Goal: Transaction & Acquisition: Purchase product/service

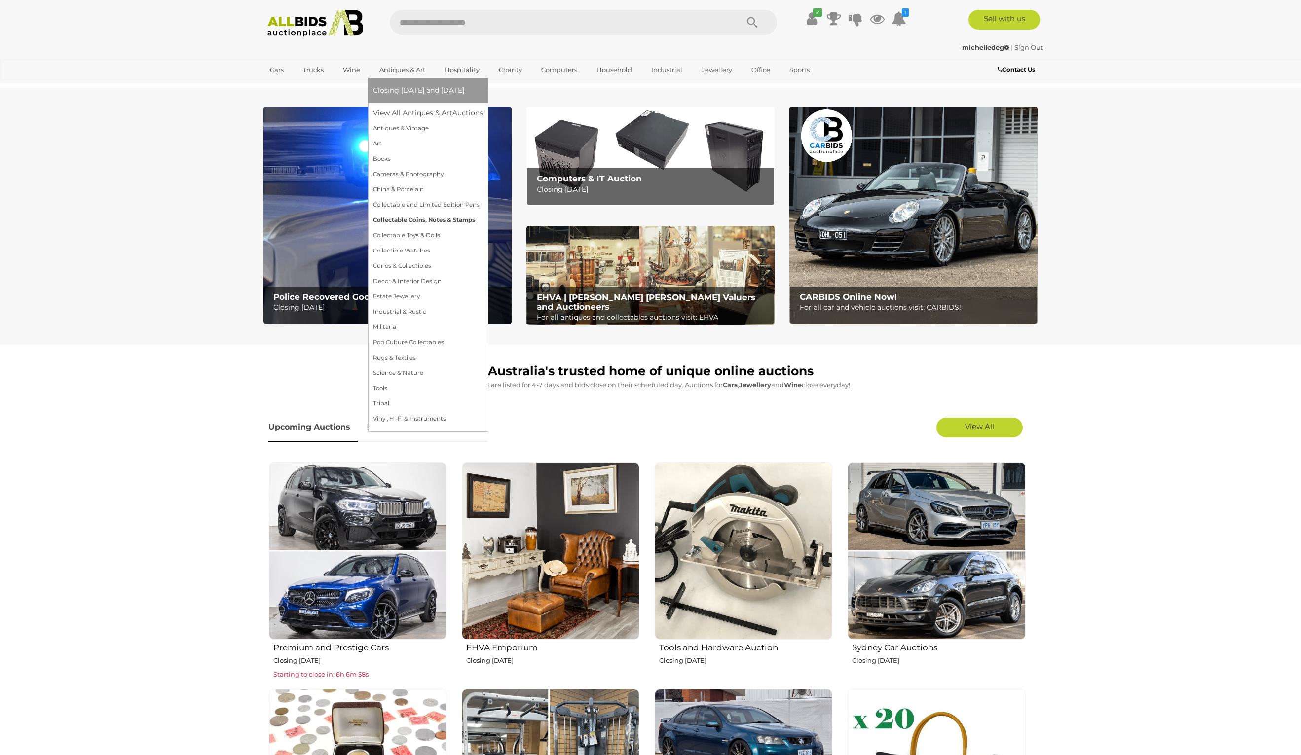
click at [430, 221] on link "Collectable Coins, Notes & Stamps" at bounding box center [428, 220] width 110 height 15
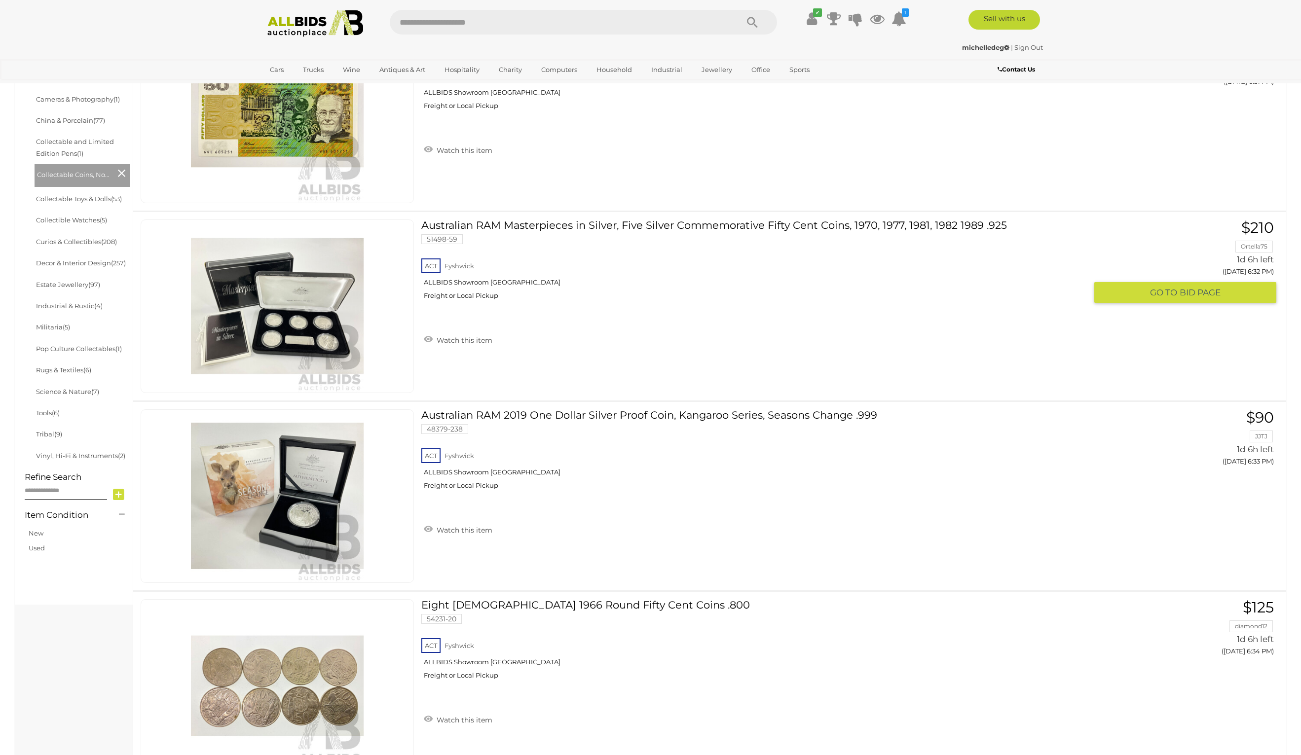
scroll to position [370, 0]
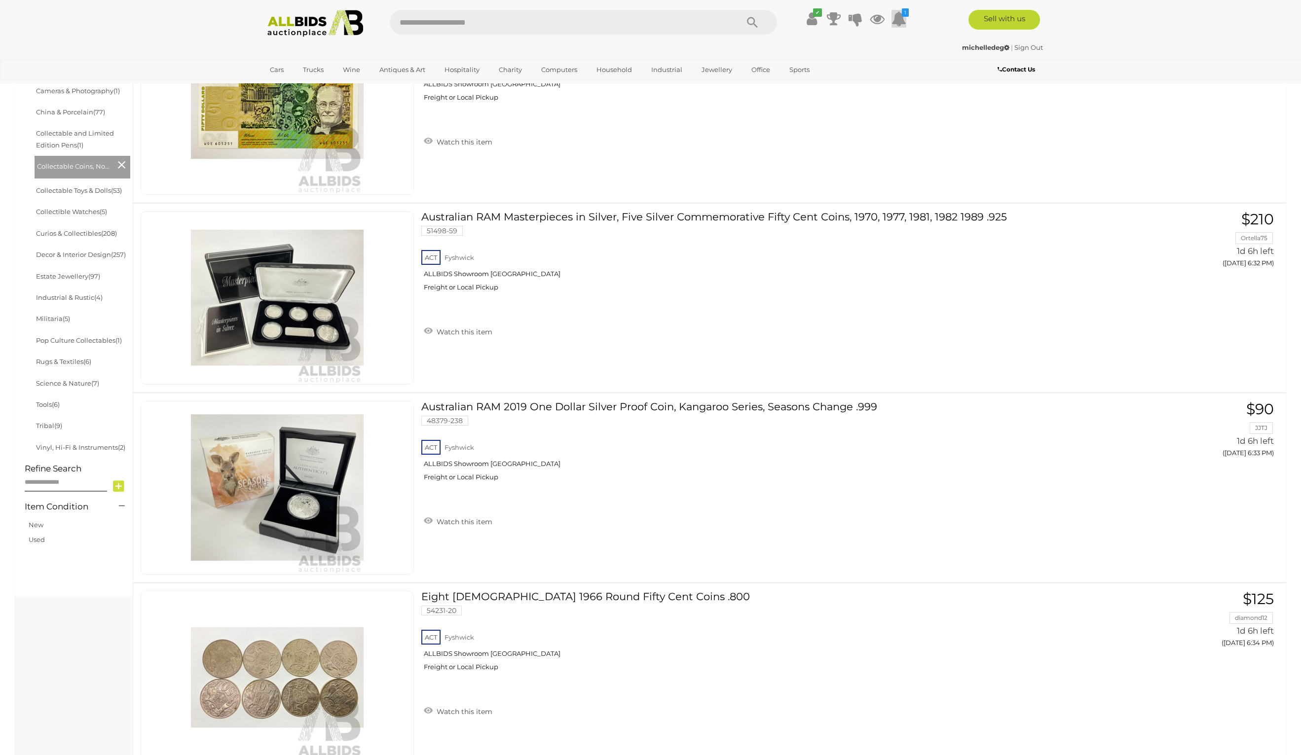
click at [896, 14] on icon at bounding box center [898, 19] width 15 height 18
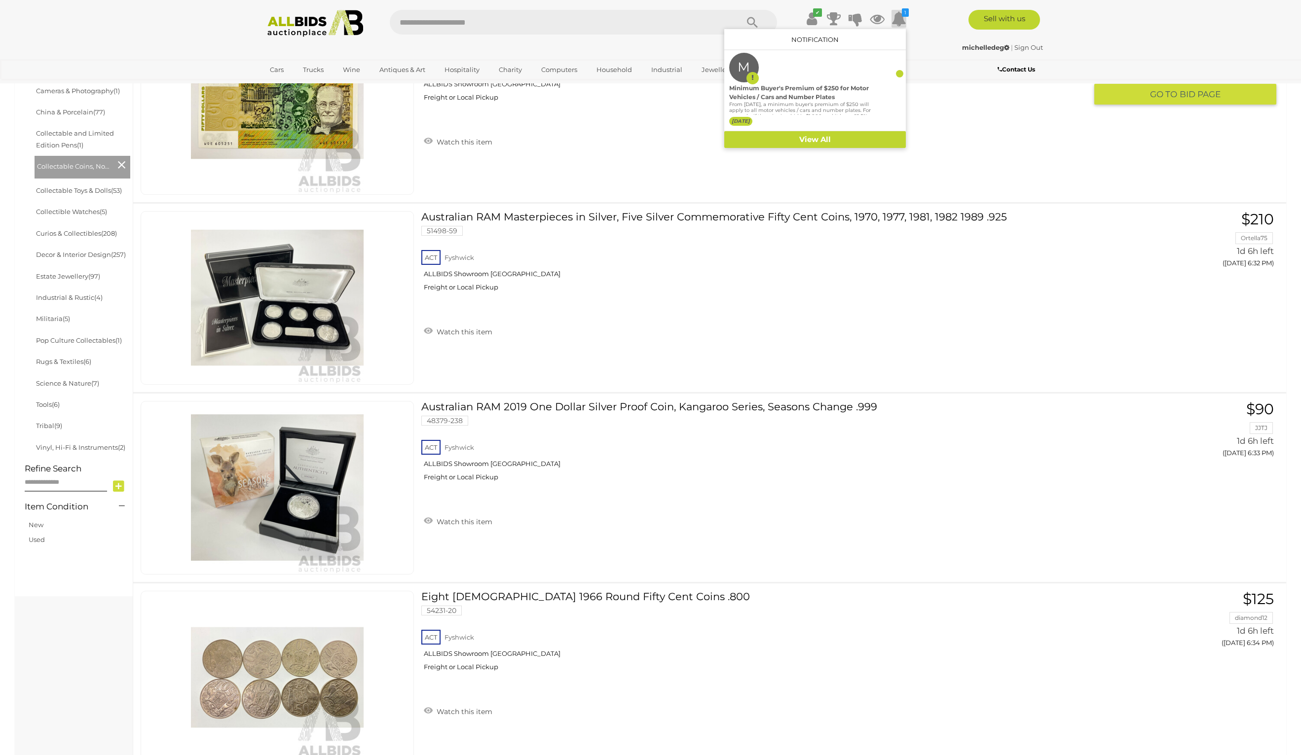
click at [928, 85] on div "ACT [GEOGRAPHIC_DATA] ALLBIDS Showroom Fyshwick Freight or Local Pickup" at bounding box center [753, 83] width 665 height 51
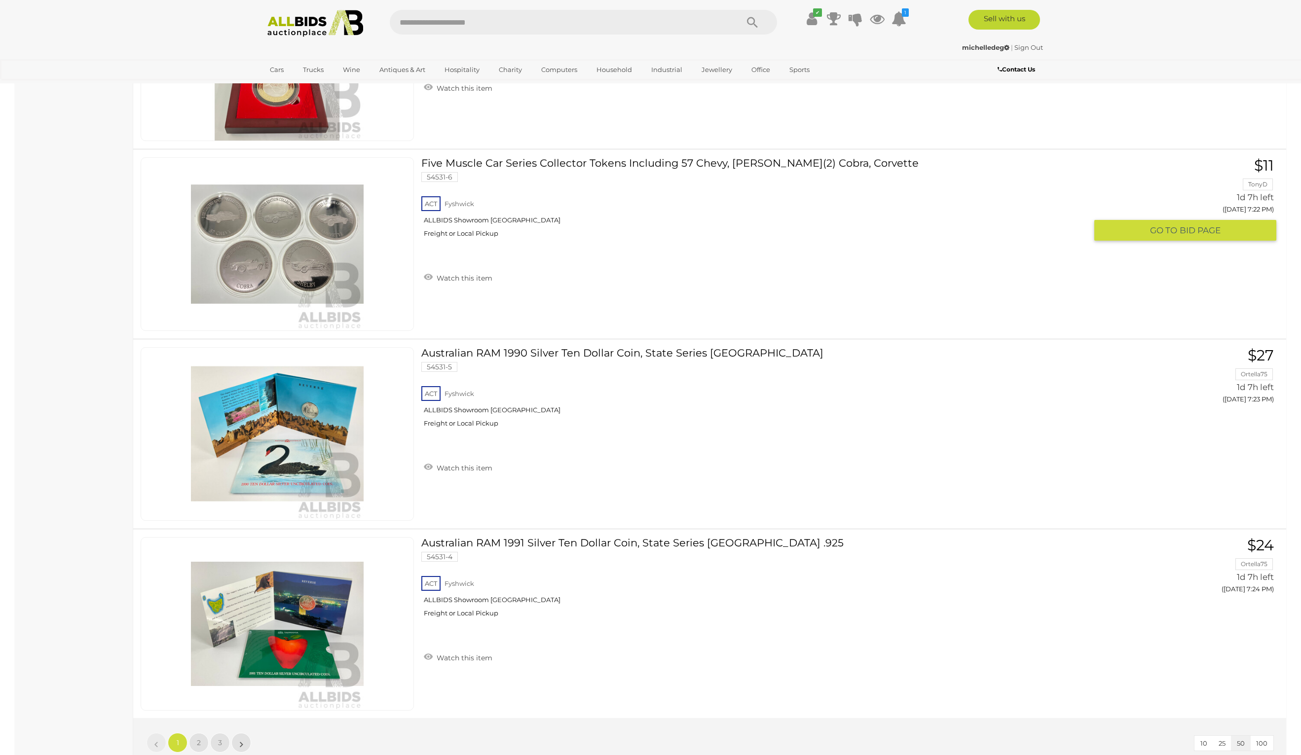
scroll to position [9061, 0]
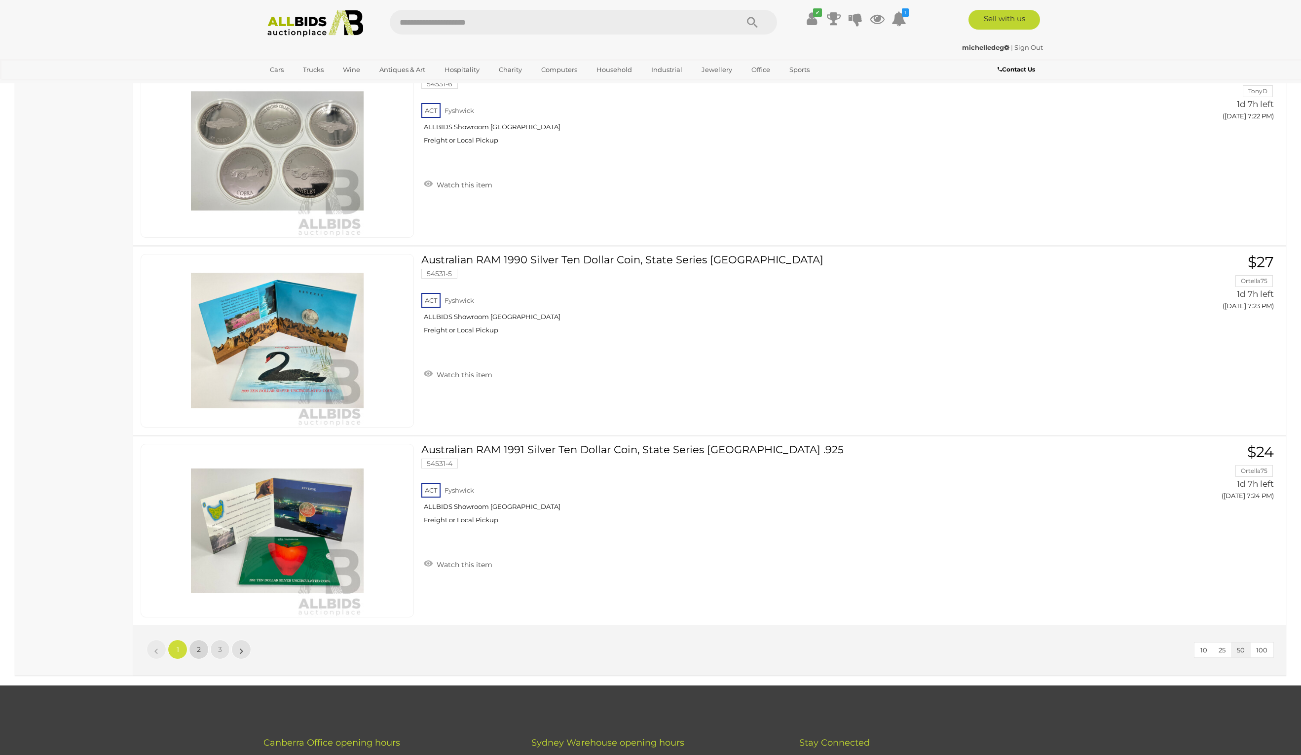
click at [197, 654] on span "2" at bounding box center [199, 649] width 4 height 9
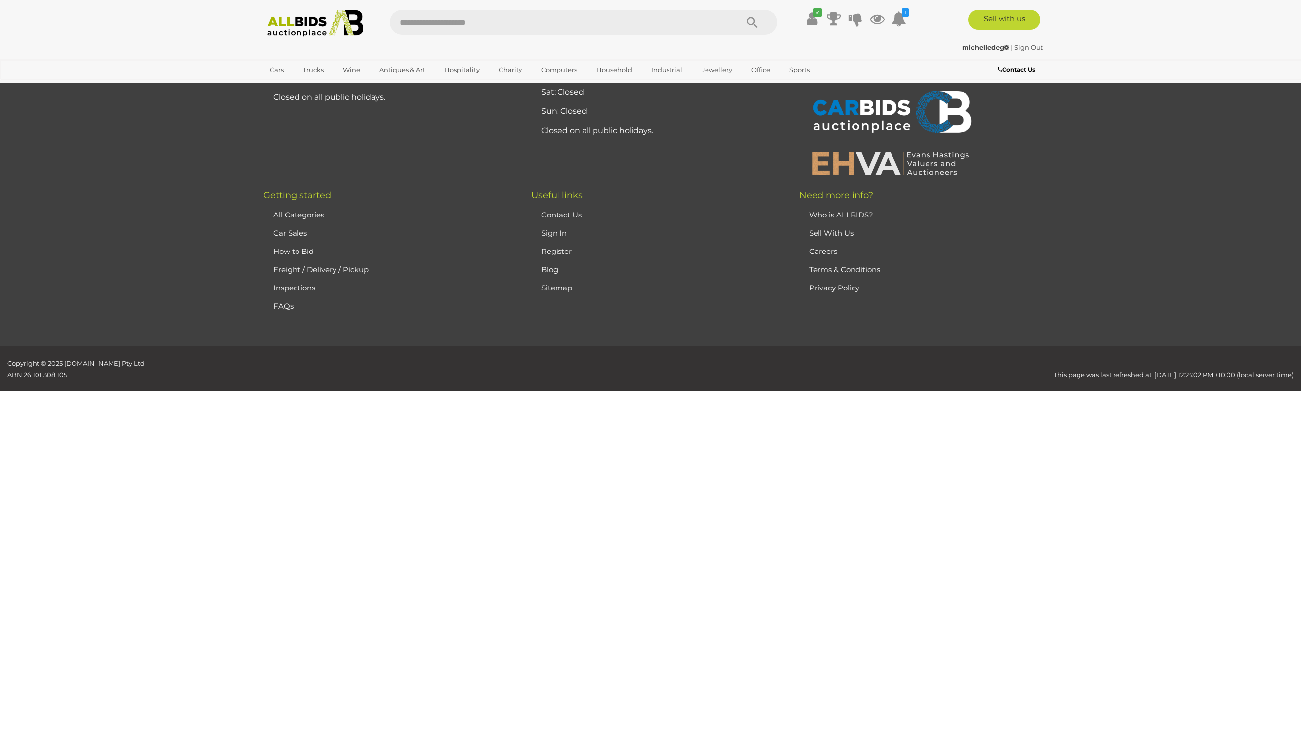
scroll to position [93, 0]
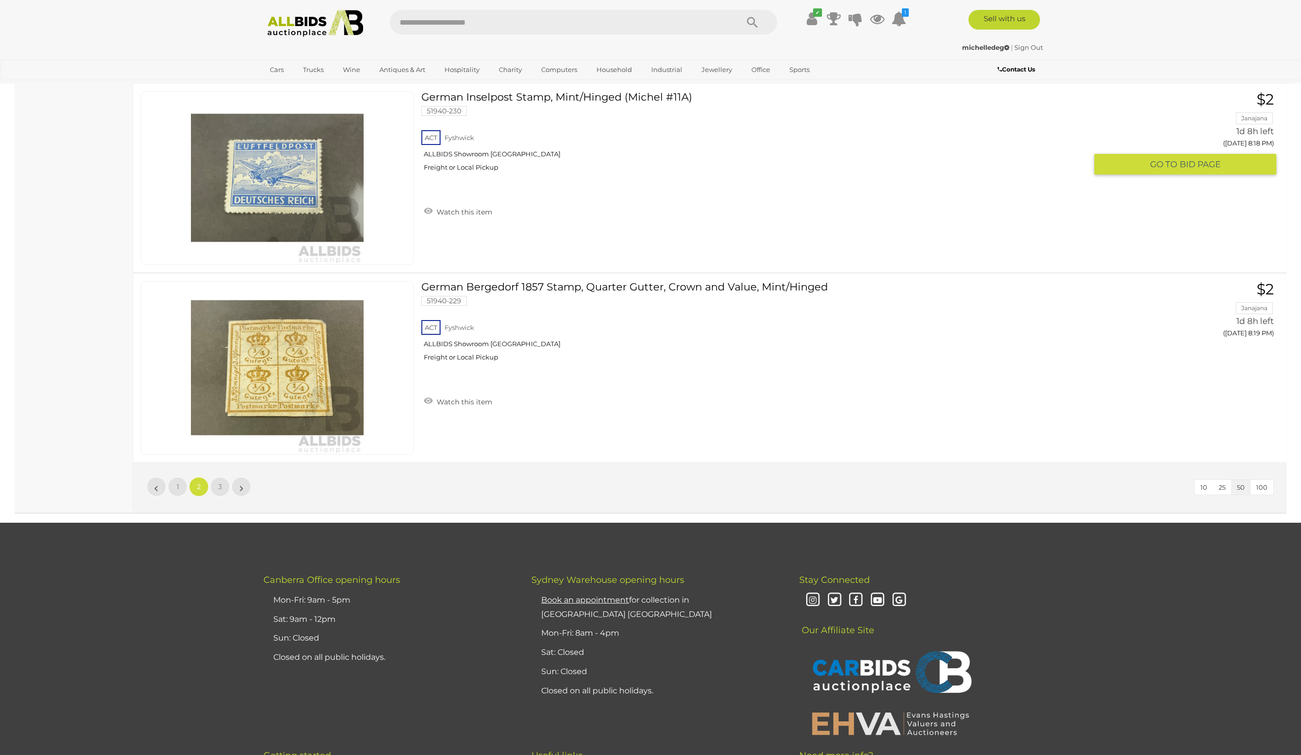
scroll to position [9414, 0]
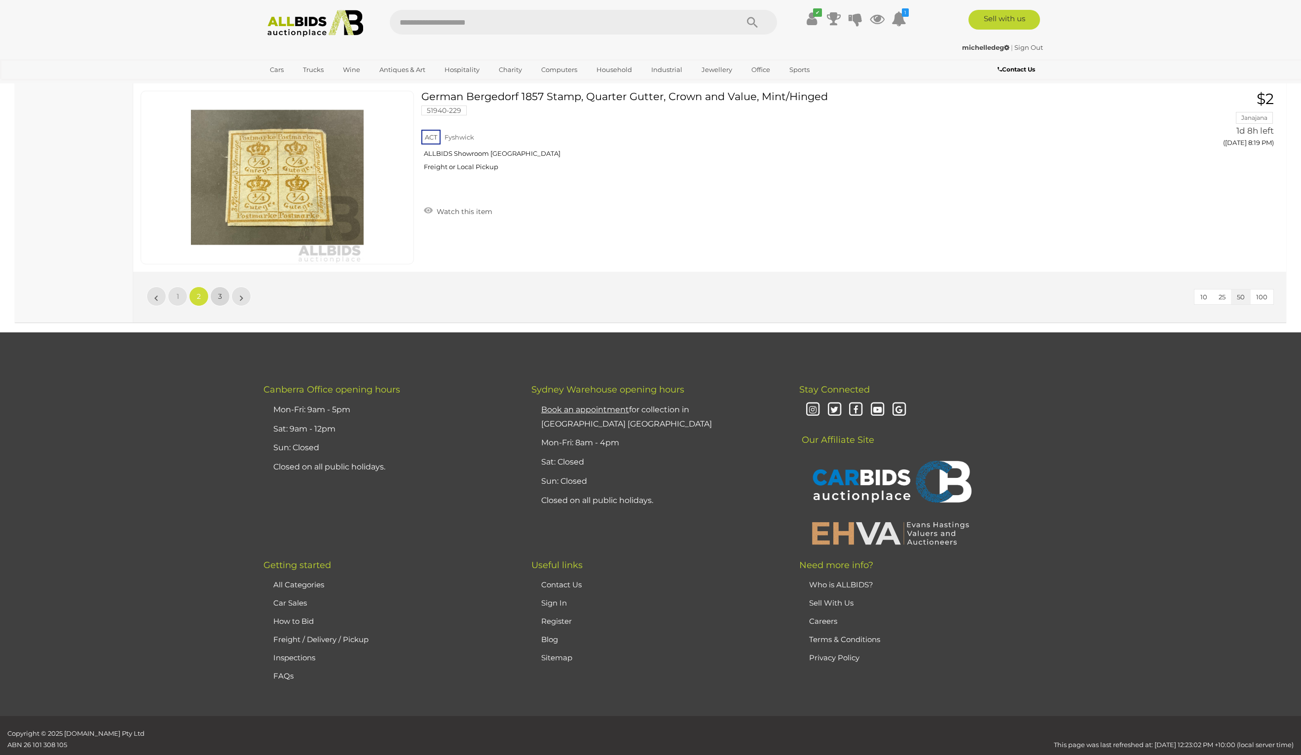
click at [223, 306] on link "3" at bounding box center [220, 297] width 20 height 20
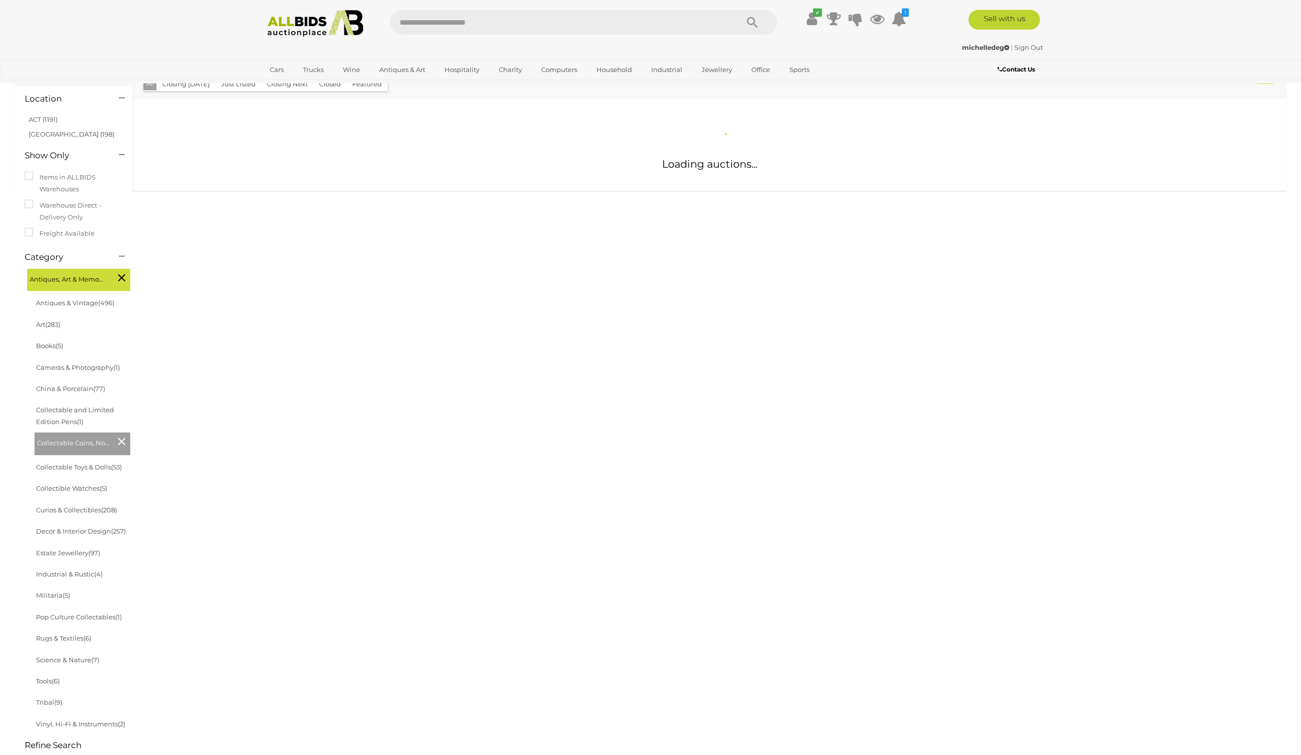
scroll to position [36, 0]
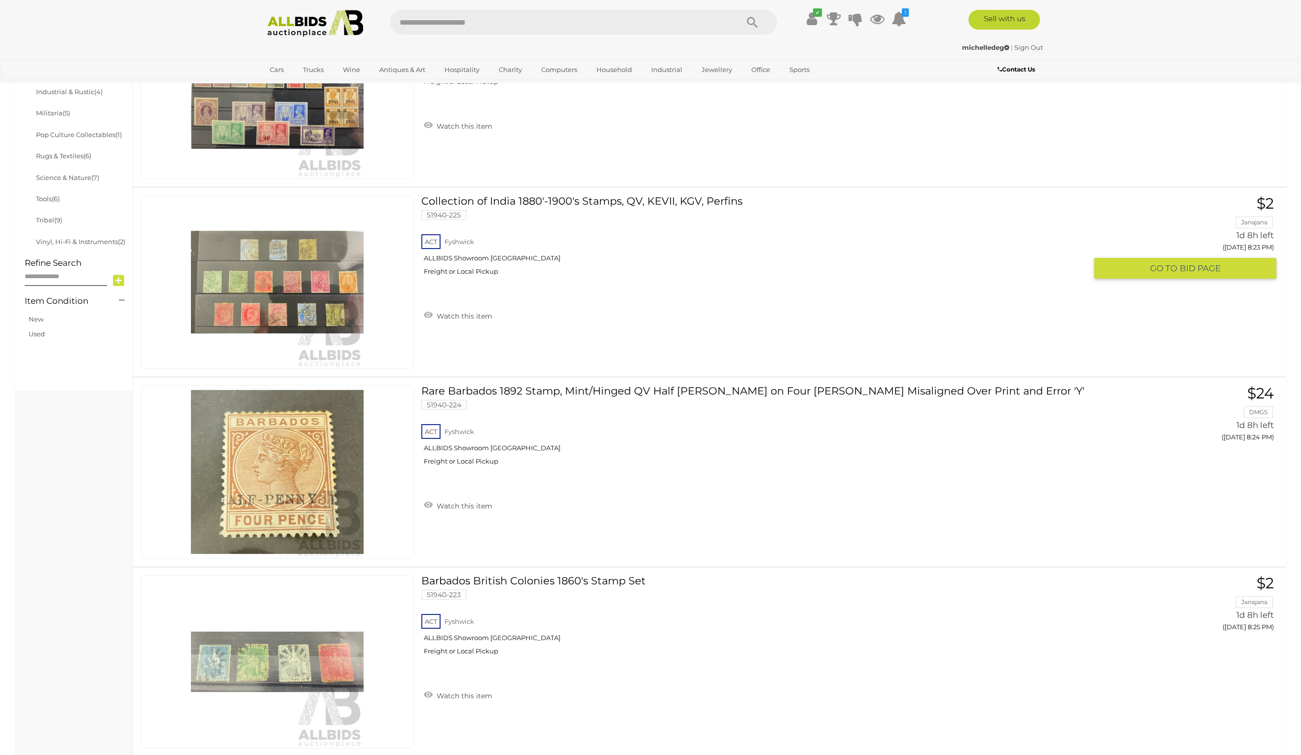
scroll to position [814, 0]
